Goal: Task Accomplishment & Management: Manage account settings

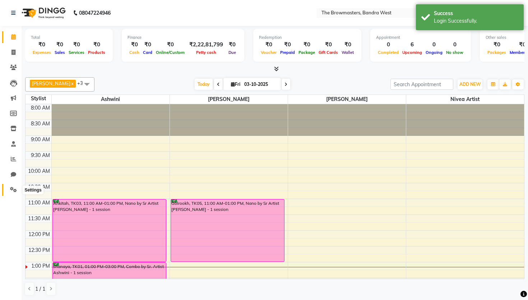
click at [14, 188] on icon at bounding box center [13, 189] width 7 height 5
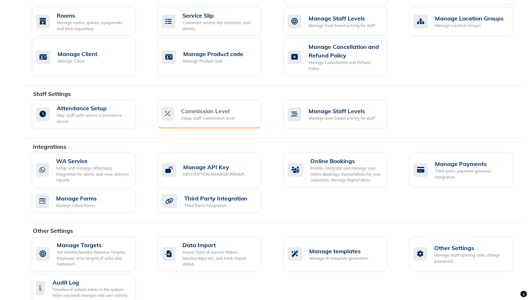
scroll to position [324, 0]
click at [87, 240] on div "Manage Targets" at bounding box center [93, 244] width 73 height 9
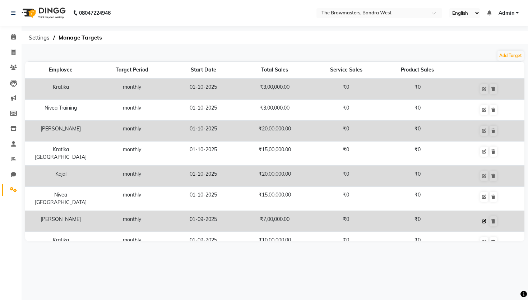
click at [481, 216] on button at bounding box center [484, 221] width 8 height 10
select select "monthly"
select select "employee"
select select "90312"
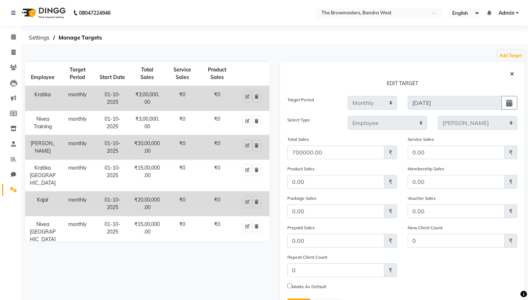
scroll to position [36, 0]
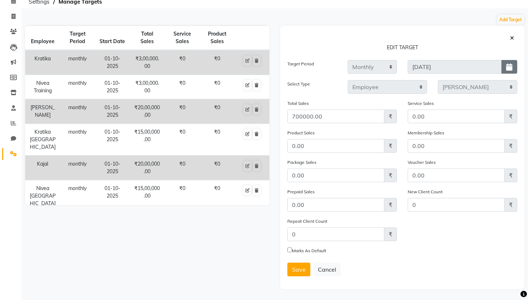
click at [512, 67] on icon "button" at bounding box center [509, 67] width 6 height 0
select select "10"
select select "2025"
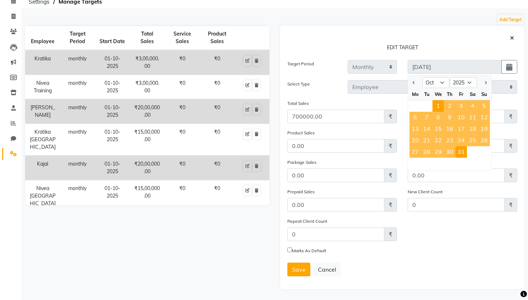
click at [440, 108] on span "1" at bounding box center [437, 105] width 11 height 11
type input "[DATE] - [DATE]"
type input "01-10-2025"
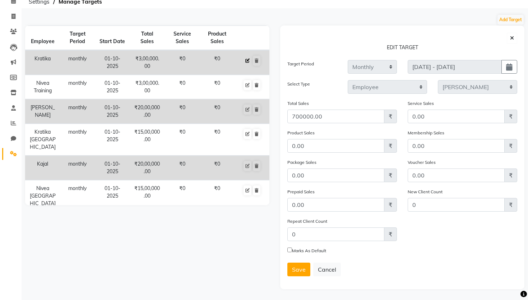
click at [247, 63] on icon at bounding box center [247, 61] width 4 height 4
type input "2025-10-01"
select select "64303"
type input "300000.00"
checkbox input "false"
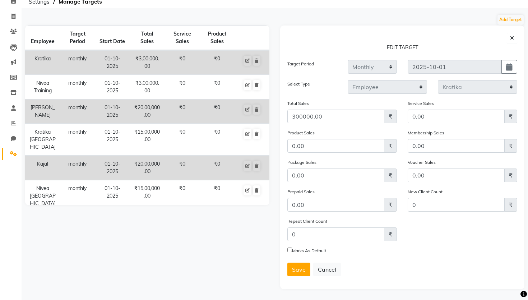
click at [509, 74] on div "01-10-2025" at bounding box center [461, 74] width 109 height 1
click at [508, 67] on icon "button" at bounding box center [509, 67] width 6 height 0
select select "10"
select select "2025"
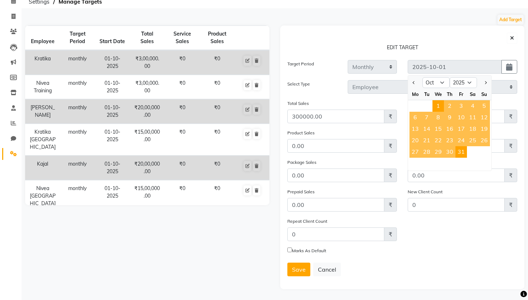
click at [314, 73] on div "Target Period" at bounding box center [312, 70] width 60 height 20
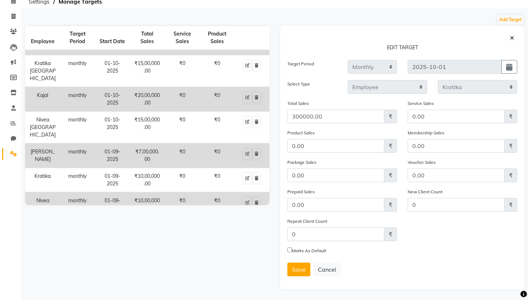
scroll to position [99, 0]
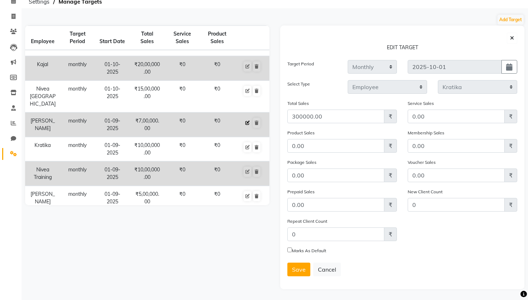
click at [246, 121] on icon at bounding box center [247, 123] width 4 height 4
type input "[DATE]"
select select "90312"
type input "700000.00"
click at [246, 121] on icon at bounding box center [247, 123] width 4 height 4
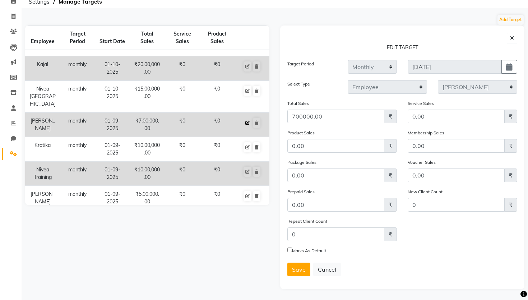
checkbox input "false"
click at [452, 75] on div "[DATE] [DATE]" at bounding box center [462, 70] width 120 height 20
click at [511, 67] on icon "button" at bounding box center [509, 67] width 6 height 0
select select "10"
select select "2025"
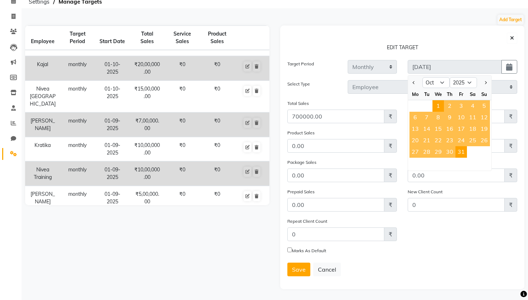
click at [424, 107] on div "1 2 3 4 5" at bounding box center [449, 105] width 83 height 11
click at [437, 106] on span "1" at bounding box center [437, 105] width 11 height 11
type input "[DATE] - [DATE]"
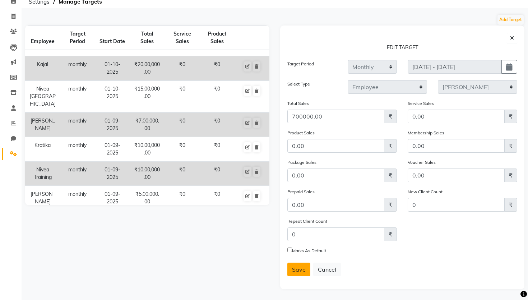
click at [302, 264] on button "Save" at bounding box center [298, 269] width 23 height 14
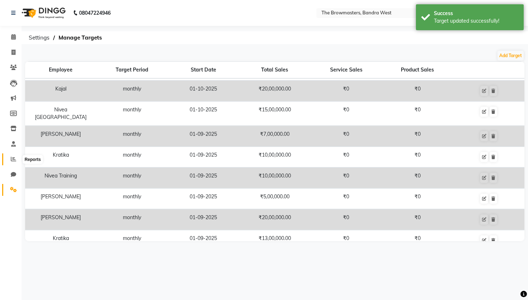
click at [8, 159] on span at bounding box center [13, 159] width 13 height 8
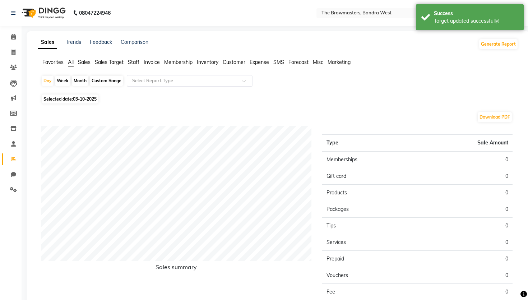
click at [172, 83] on input "text" at bounding box center [182, 80] width 103 height 7
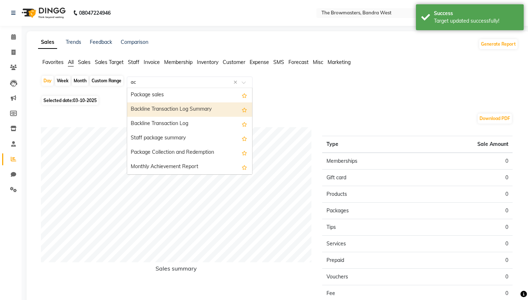
type input "ach"
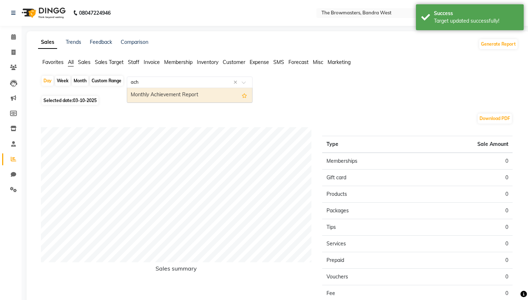
click at [168, 100] on div "Monthly Achievement Report" at bounding box center [189, 95] width 125 height 14
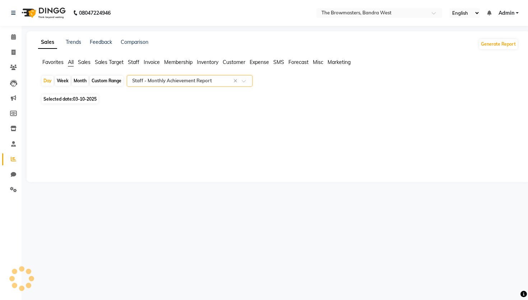
select select "full_report"
select select "csv"
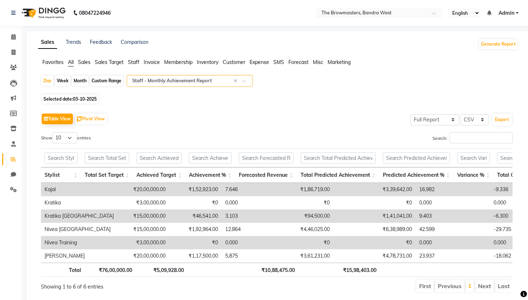
scroll to position [17, 0]
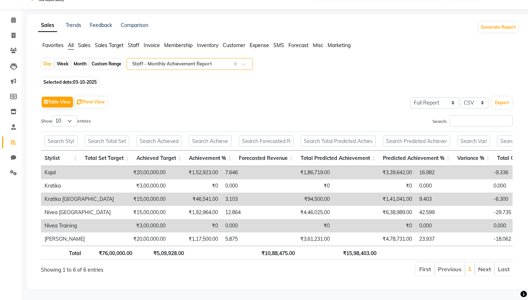
click at [81, 77] on div "Day Week Month Custom Range Select Report Type × Staff - Monthly Achievement Re…" at bounding box center [278, 170] width 480 height 224
click at [82, 79] on span "Selected date: 03-10-2025" at bounding box center [70, 82] width 57 height 9
select select "10"
select select "2025"
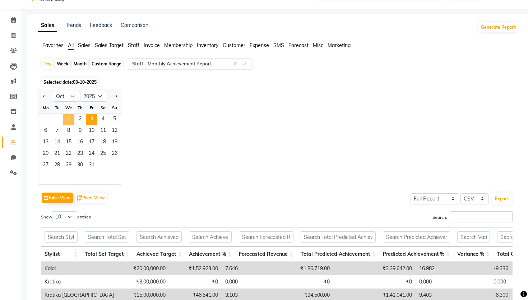
click at [65, 116] on span "1" at bounding box center [68, 119] width 11 height 11
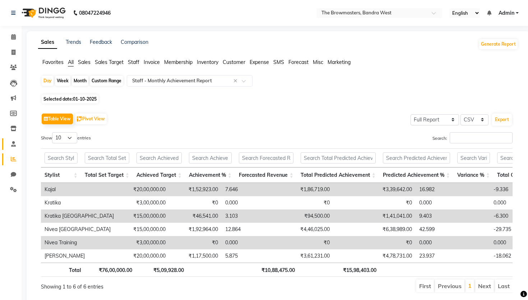
click at [17, 142] on span at bounding box center [13, 144] width 13 height 8
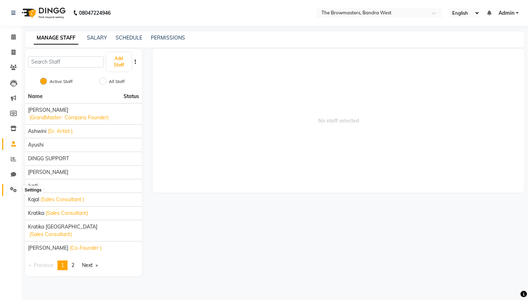
click at [11, 189] on icon at bounding box center [13, 189] width 7 height 5
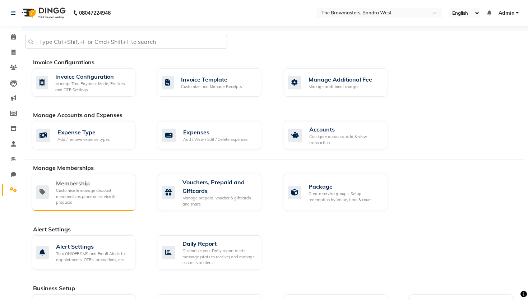
scroll to position [330, 0]
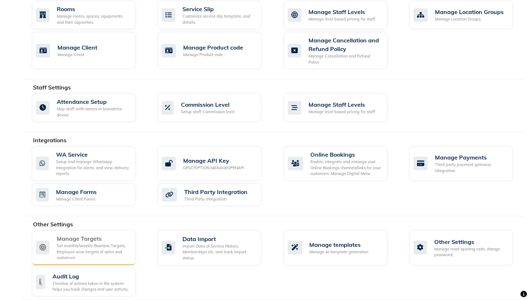
click at [88, 243] on div "Set monthly/weekly Business Targets, Employee wise targets of sales and custome…" at bounding box center [93, 252] width 73 height 18
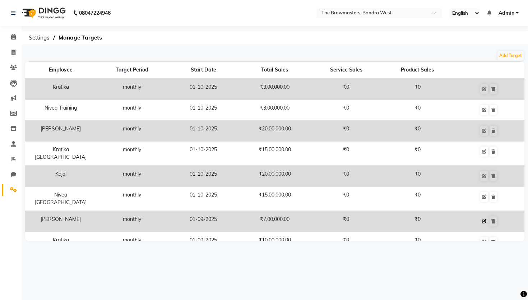
click at [481, 216] on button at bounding box center [484, 221] width 8 height 10
select select "monthly"
select select "employee"
select select "90312"
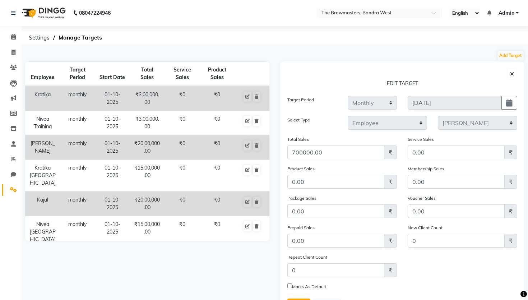
scroll to position [36, 0]
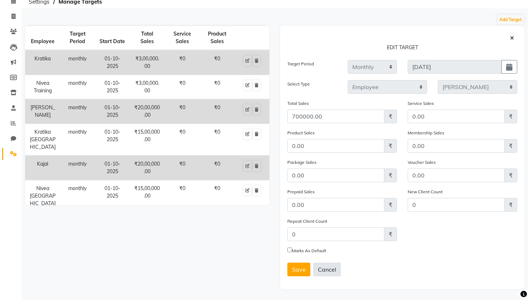
click at [321, 272] on button "Cancel" at bounding box center [327, 269] width 28 height 14
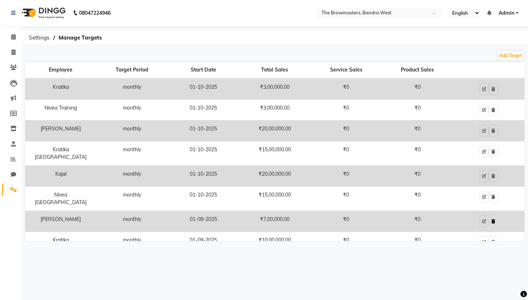
click at [494, 219] on icon at bounding box center [493, 221] width 4 height 4
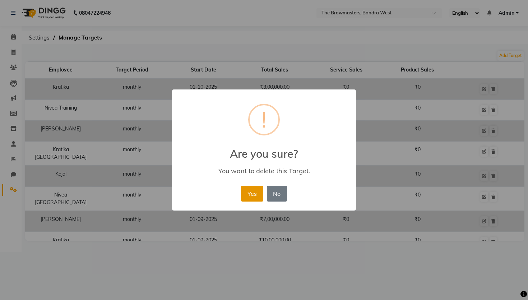
click at [252, 194] on button "Yes" at bounding box center [252, 194] width 22 height 16
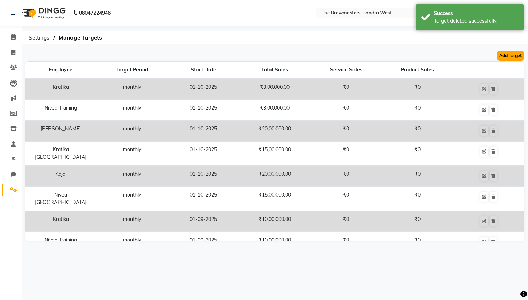
click at [502, 57] on button "Add Target" at bounding box center [510, 56] width 26 height 10
select select "monthly"
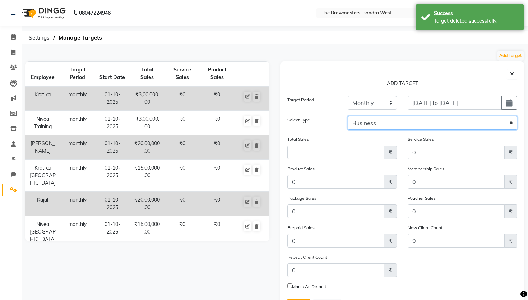
click at [417, 127] on select "Business Employee" at bounding box center [433, 123] width 170 height 14
select select "employee"
click at [348, 116] on select "Business Employee" at bounding box center [433, 123] width 170 height 14
click at [467, 126] on select "Select [PERSON_NAME] SUPPORT [PERSON_NAME] Jyoti Kajal [PERSON_NAME] [PERSON_NA…" at bounding box center [477, 123] width 79 height 14
select select "90312"
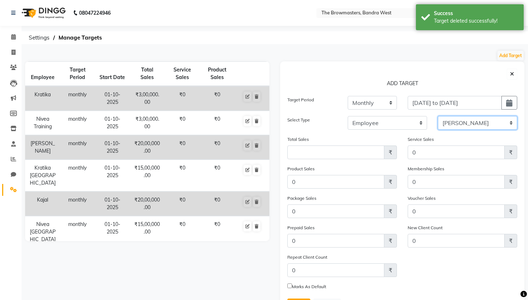
click at [438, 116] on select "Select [PERSON_NAME] SUPPORT [PERSON_NAME] Jyoti Kajal [PERSON_NAME] [PERSON_NA…" at bounding box center [477, 123] width 79 height 14
click at [320, 155] on input "Amount (to the nearest dollar)" at bounding box center [335, 152] width 97 height 14
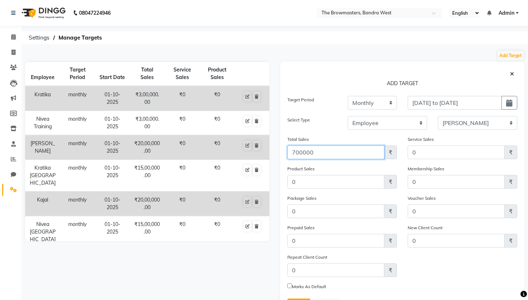
type input "700000"
click at [299, 163] on div "Total Sales 700000 ₹" at bounding box center [342, 149] width 120 height 29
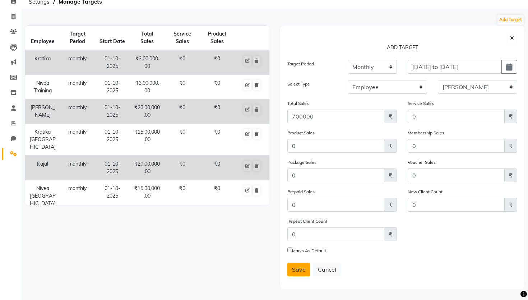
click at [301, 262] on button "Save" at bounding box center [298, 269] width 23 height 14
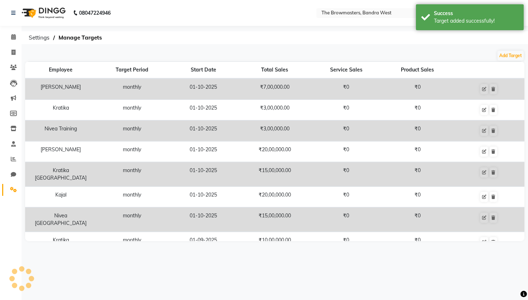
scroll to position [0, 0]
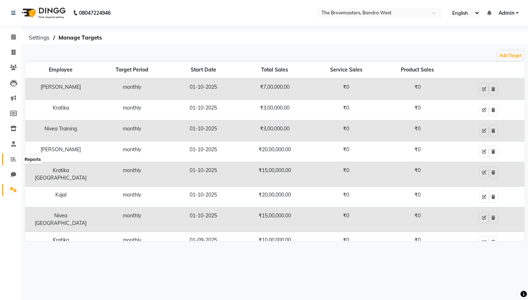
click at [11, 159] on icon at bounding box center [13, 158] width 5 height 5
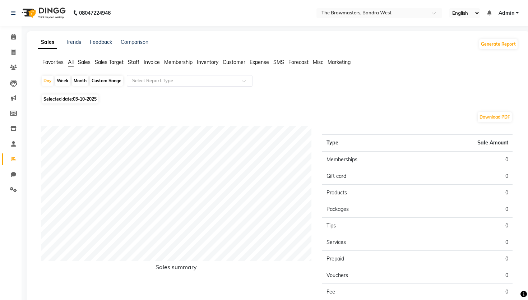
click at [157, 81] on input "text" at bounding box center [182, 80] width 103 height 7
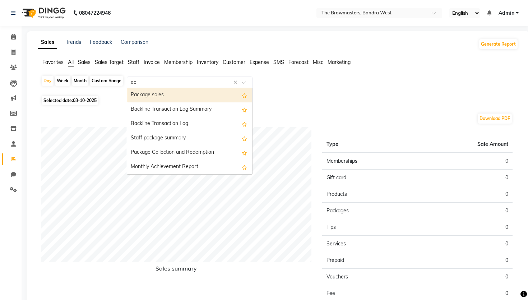
type input "ach"
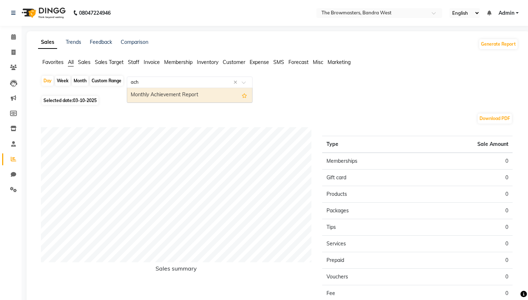
click at [169, 93] on div "Monthly Achievement Report" at bounding box center [189, 95] width 125 height 14
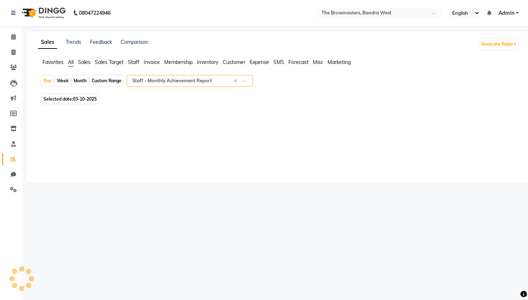
select select "full_report"
select select "csv"
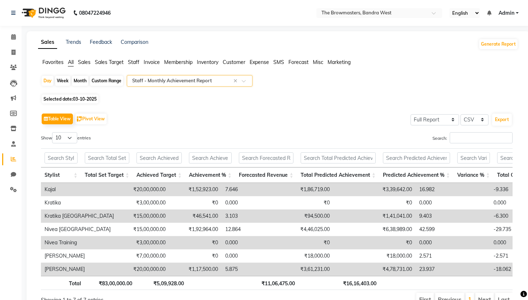
click at [519, 15] on ul "English ENGLISH Español العربية मराठी हिंदी ગુજરાતી தமிழ் 中文 Notifications noth…" at bounding box center [484, 13] width 76 height 10
click at [506, 14] on span "Admin" at bounding box center [506, 13] width 16 height 8
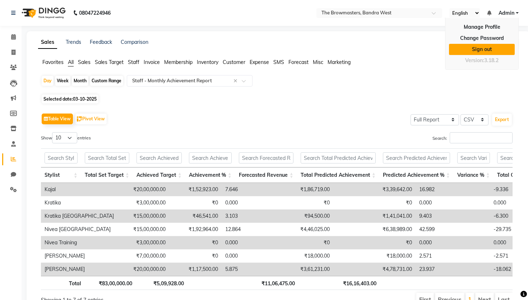
click at [490, 52] on link "Sign out" at bounding box center [482, 49] width 66 height 11
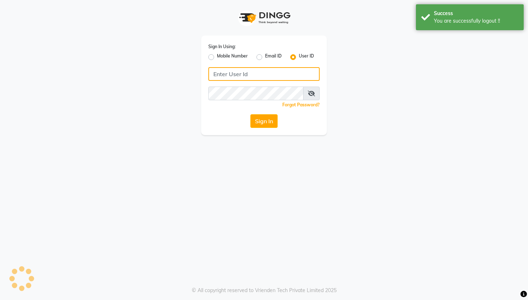
type input "9028992840"
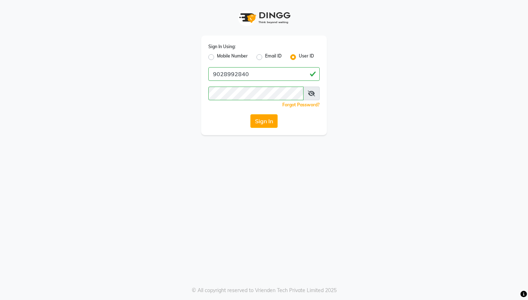
click at [233, 56] on label "Mobile Number" at bounding box center [232, 57] width 31 height 9
click at [222, 56] on input "Mobile Number" at bounding box center [219, 55] width 5 height 5
radio input "true"
radio input "false"
click at [254, 67] on div "Sign In Using: Mobile Number Email ID User ID Country Code × +91 Remember me Fo…" at bounding box center [264, 85] width 126 height 99
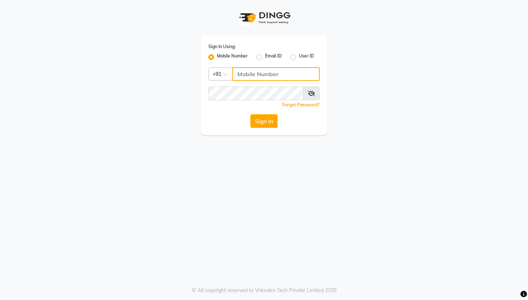
click at [256, 70] on input "Username" at bounding box center [275, 74] width 87 height 14
click at [250, 69] on input "9090909099" at bounding box center [275, 74] width 87 height 14
type input "9090909099"
click at [213, 116] on div "Sign In" at bounding box center [263, 121] width 111 height 14
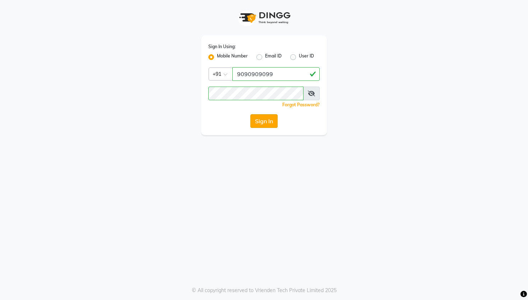
click at [275, 120] on button "Sign In" at bounding box center [263, 121] width 27 height 14
